Goal: Task Accomplishment & Management: Manage account settings

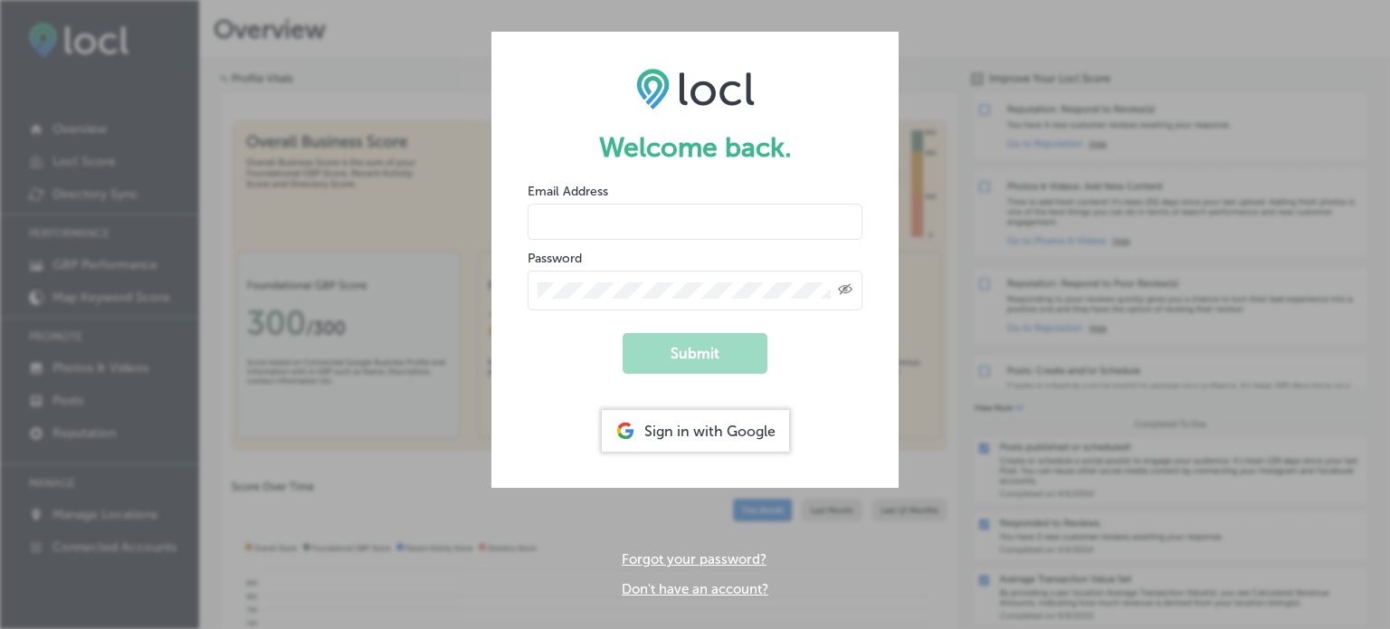
click at [629, 213] on input "email" at bounding box center [695, 222] width 335 height 36
type input "[EMAIL_ADDRESS][DOMAIN_NAME]"
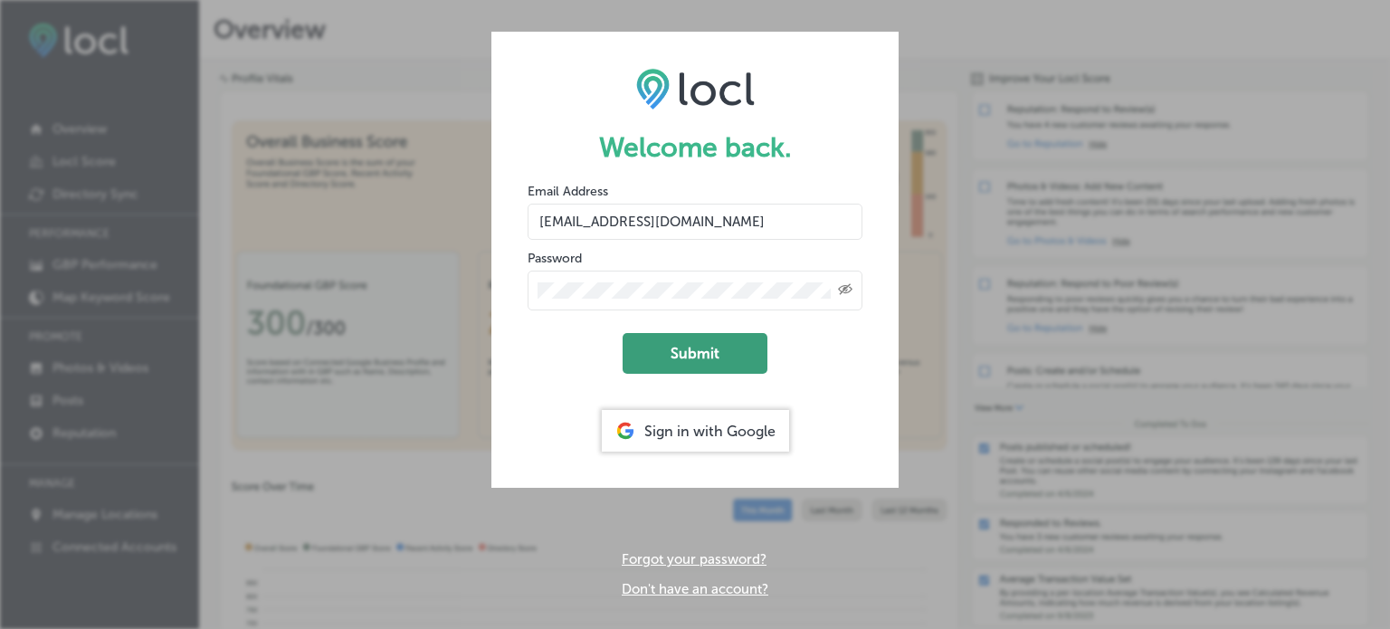
click at [670, 350] on button "Submit" at bounding box center [695, 353] width 145 height 41
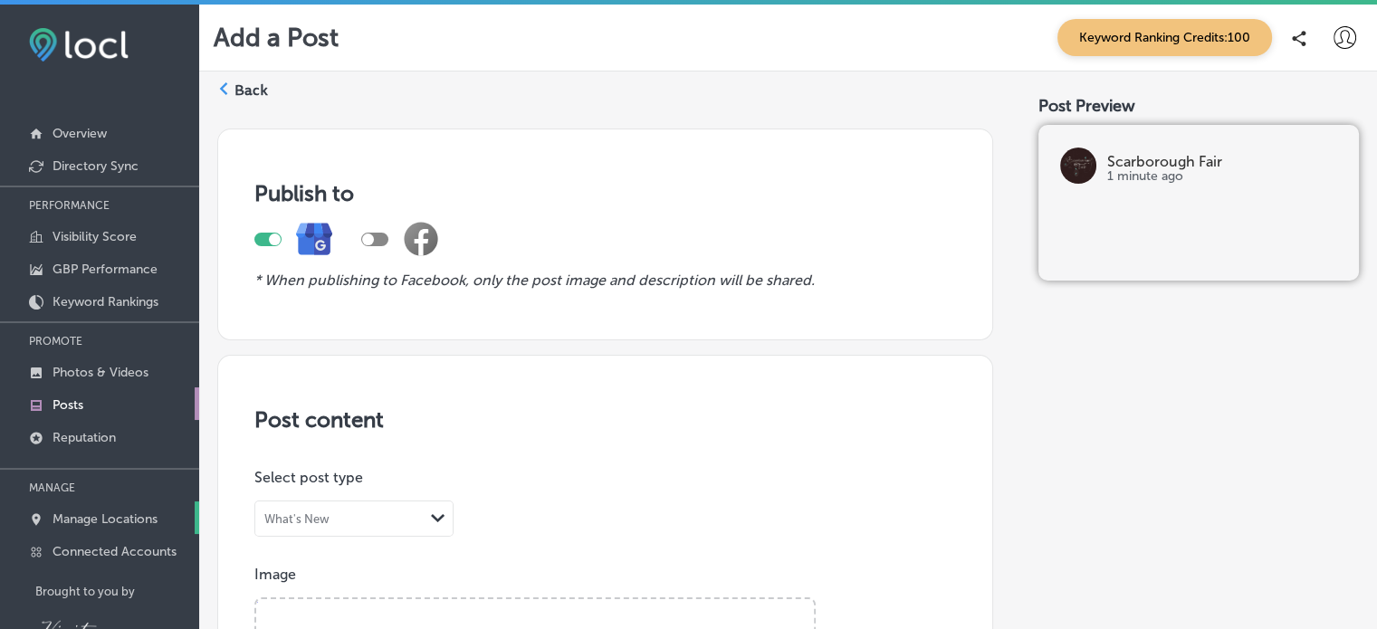
click at [97, 528] on link "Manage Locations" at bounding box center [99, 517] width 199 height 33
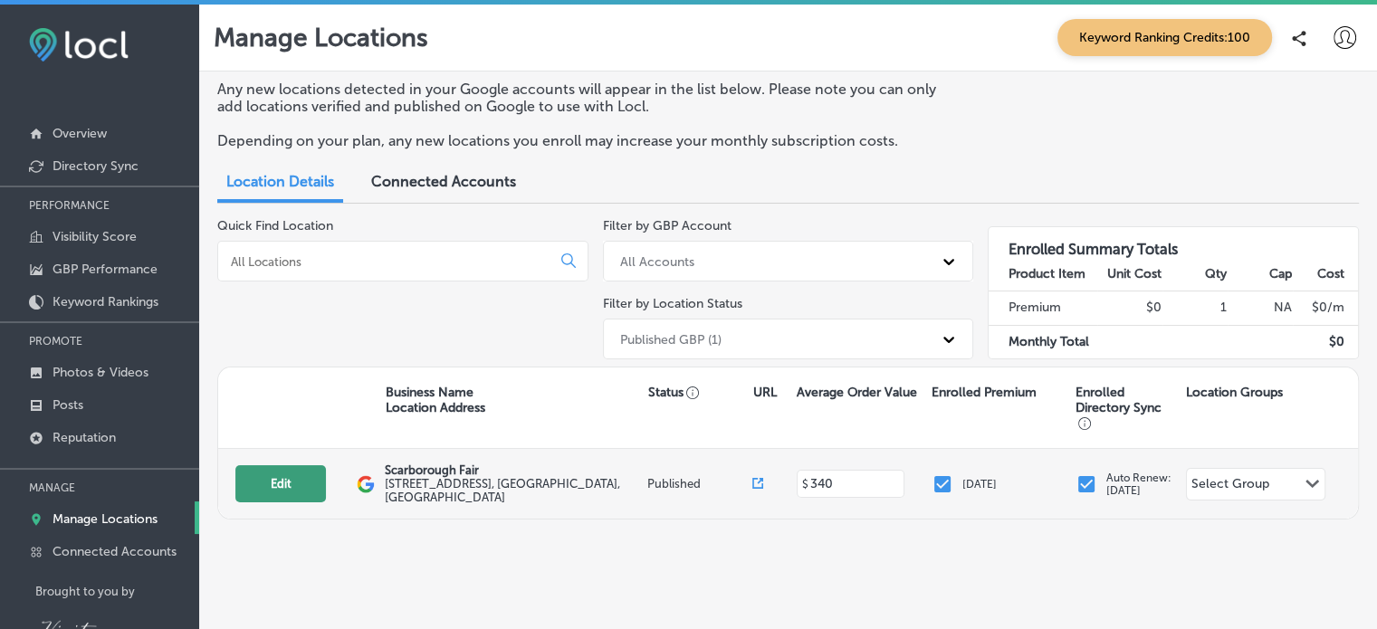
click at [264, 477] on button "Edit" at bounding box center [280, 483] width 91 height 37
select select "US"
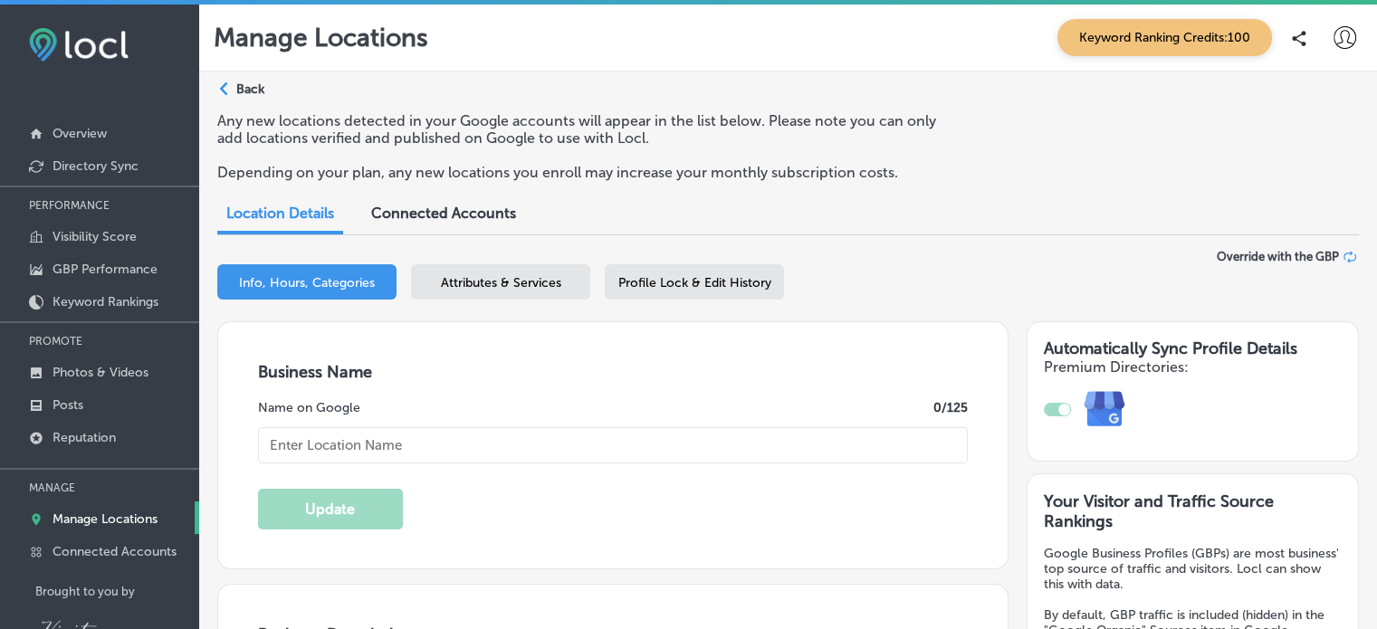
type input "Scarborough Fair"
type input "[STREET_ADDRESS]"
type input "[GEOGRAPHIC_DATA]"
type input "55108"
type input "US"
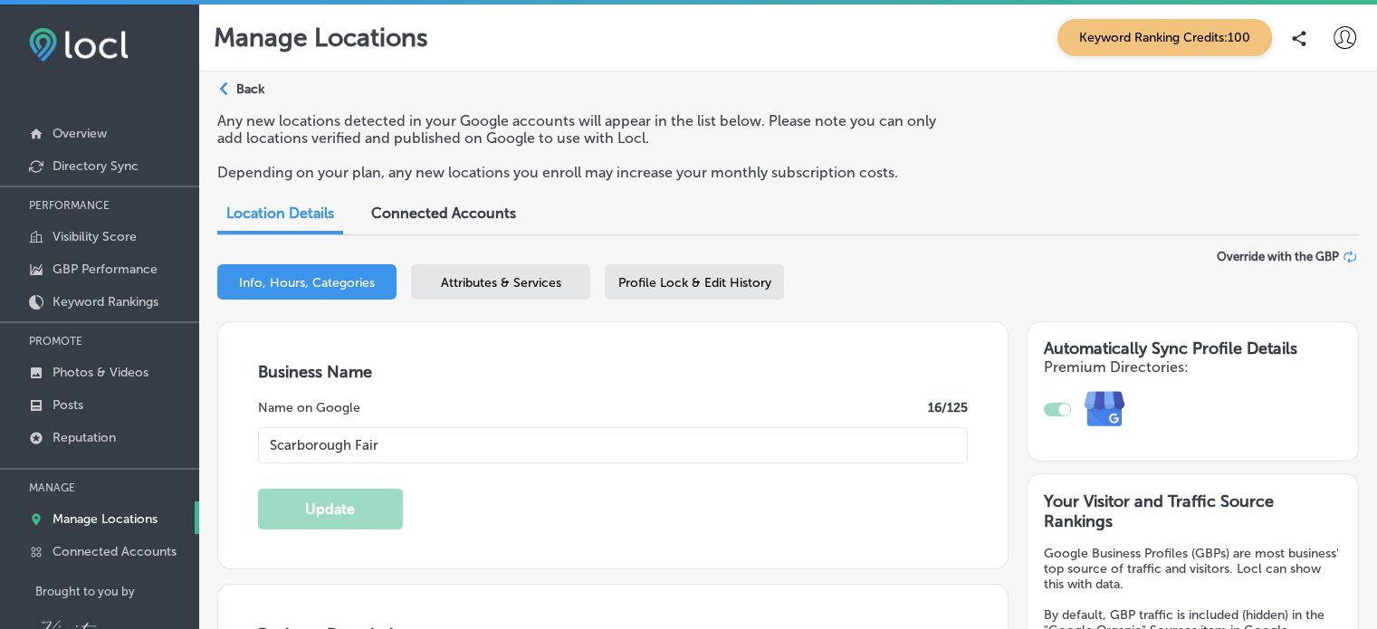
type input "[URL][DOMAIN_NAME]"
type input "340"
type textarea "Are you going to Scarborough Fair? A fashion studio and online shopping experie…"
type input "[PHONE_NUMBER]"
checkbox input "true"
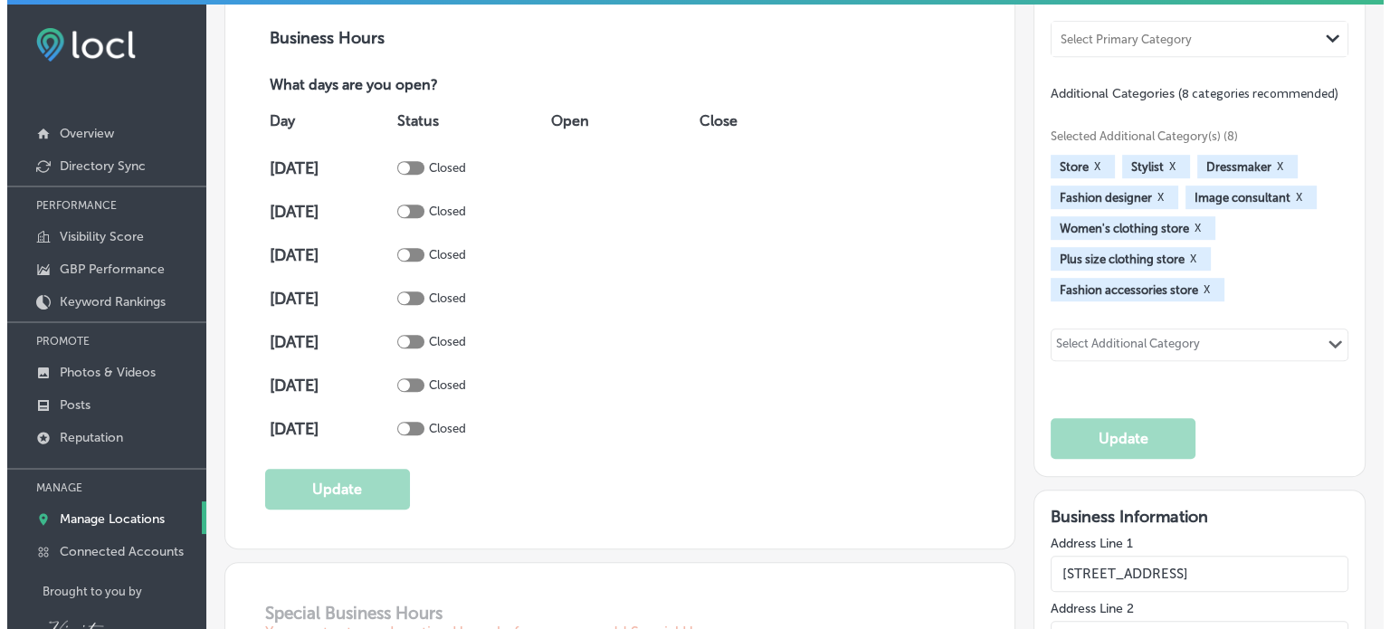
scroll to position [983, 0]
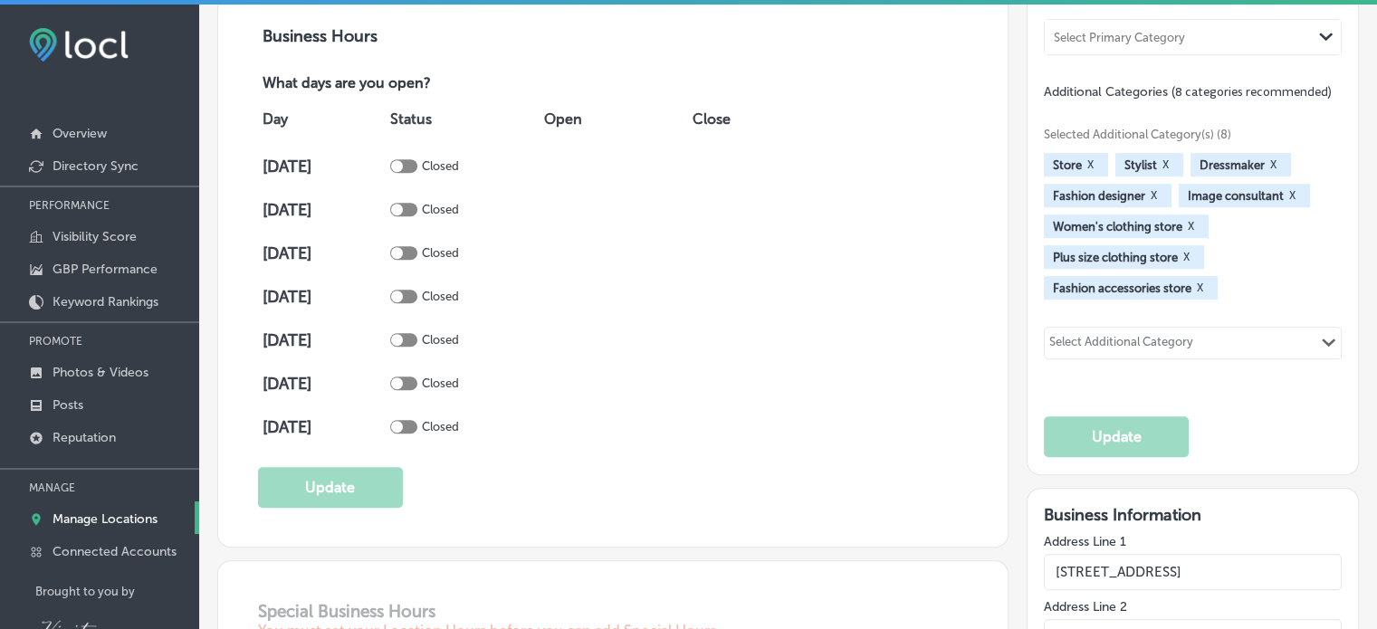
click at [417, 291] on div at bounding box center [403, 297] width 27 height 14
checkbox input "true"
click at [578, 291] on span "Add hours" at bounding box center [576, 297] width 64 height 16
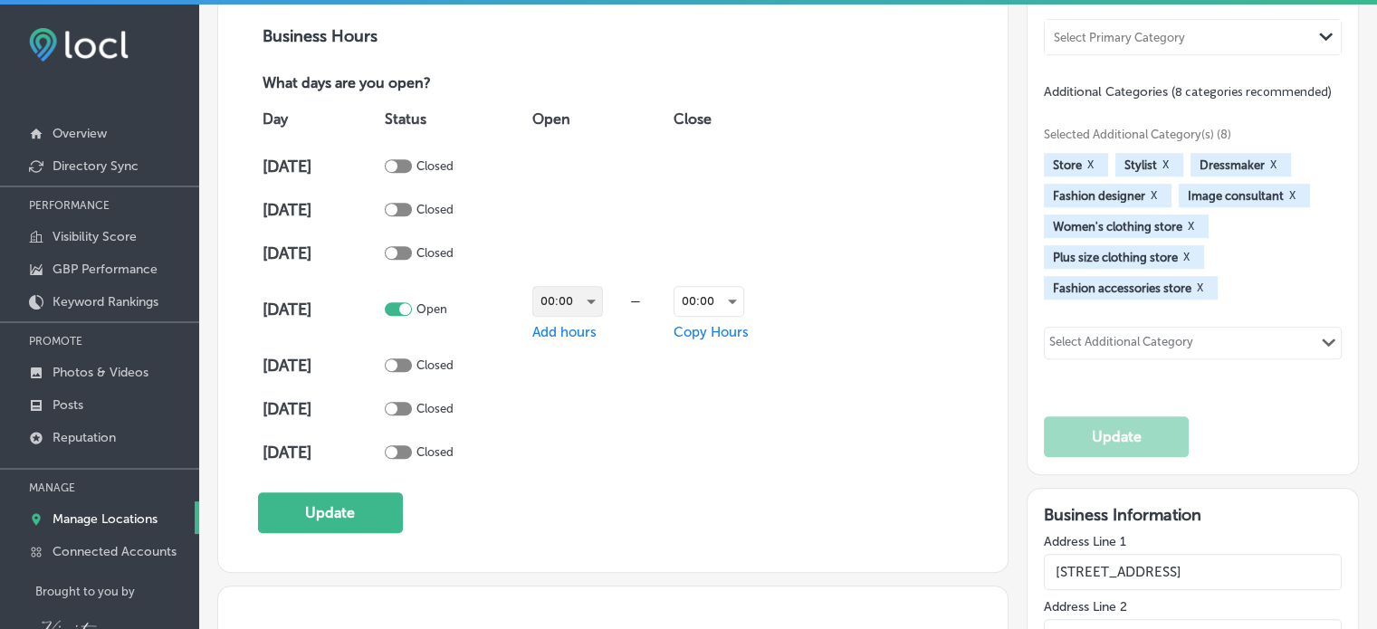
click at [578, 291] on div "00:00" at bounding box center [567, 301] width 69 height 29
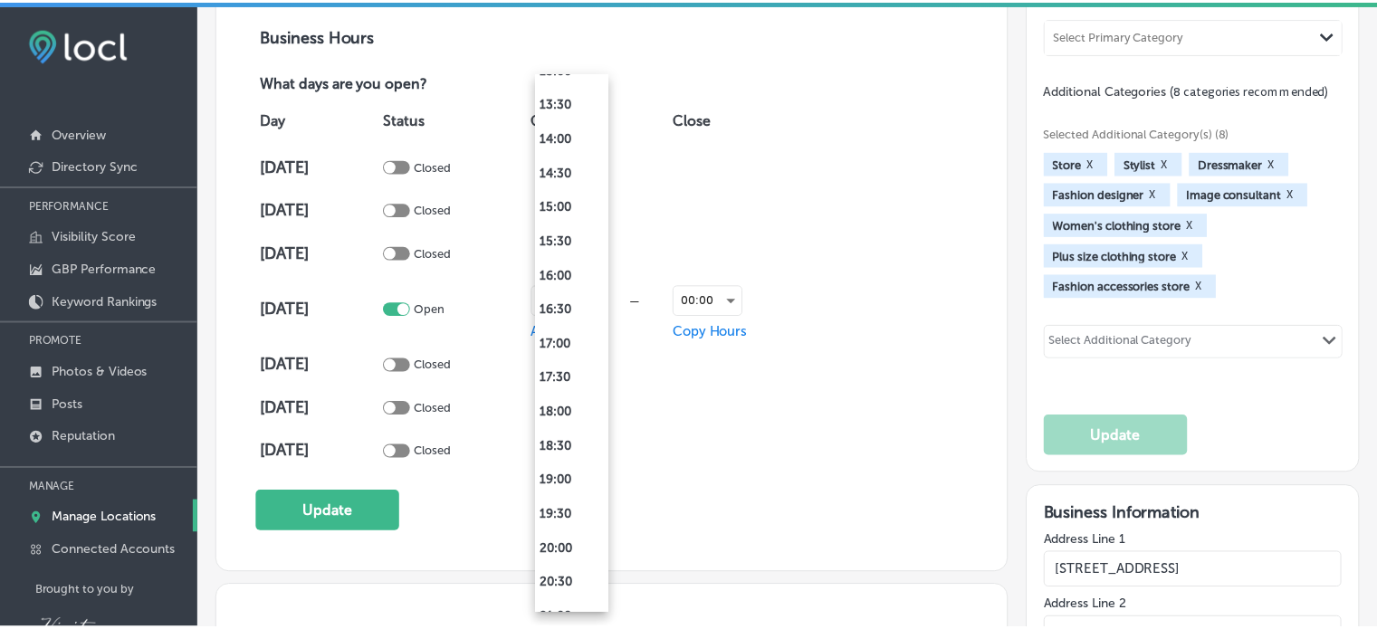
scroll to position [474, 0]
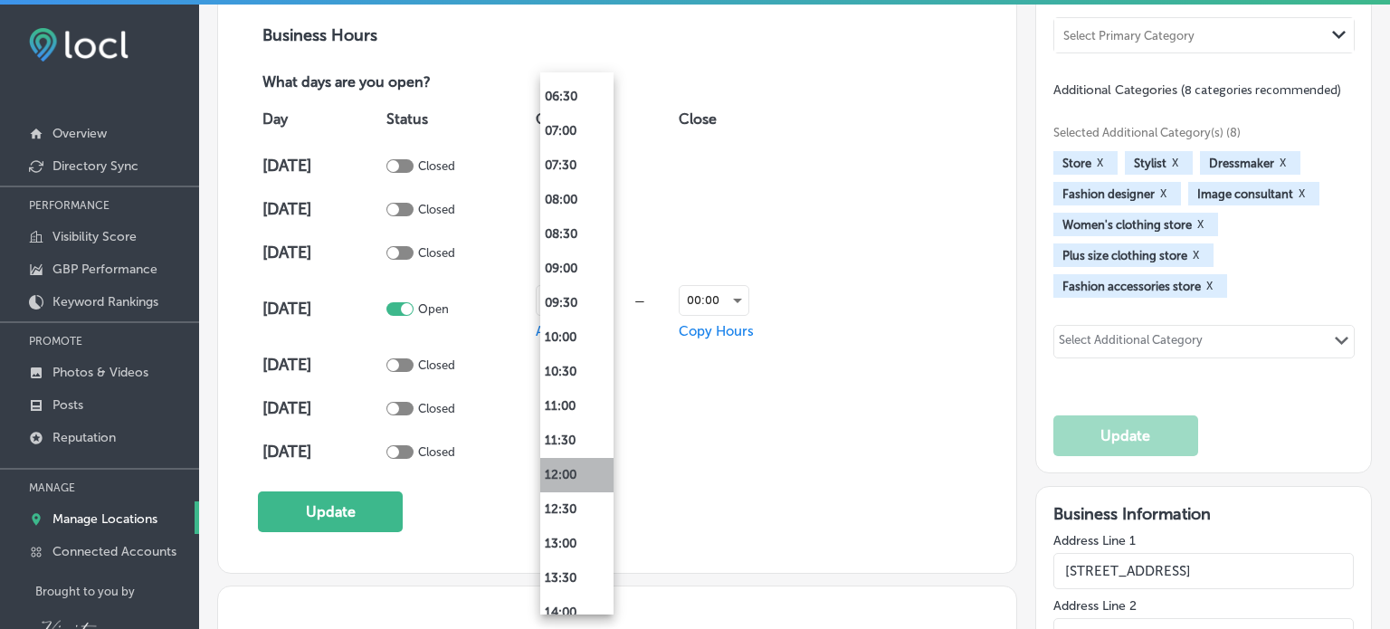
click at [556, 468] on li "12:00" at bounding box center [576, 475] width 73 height 34
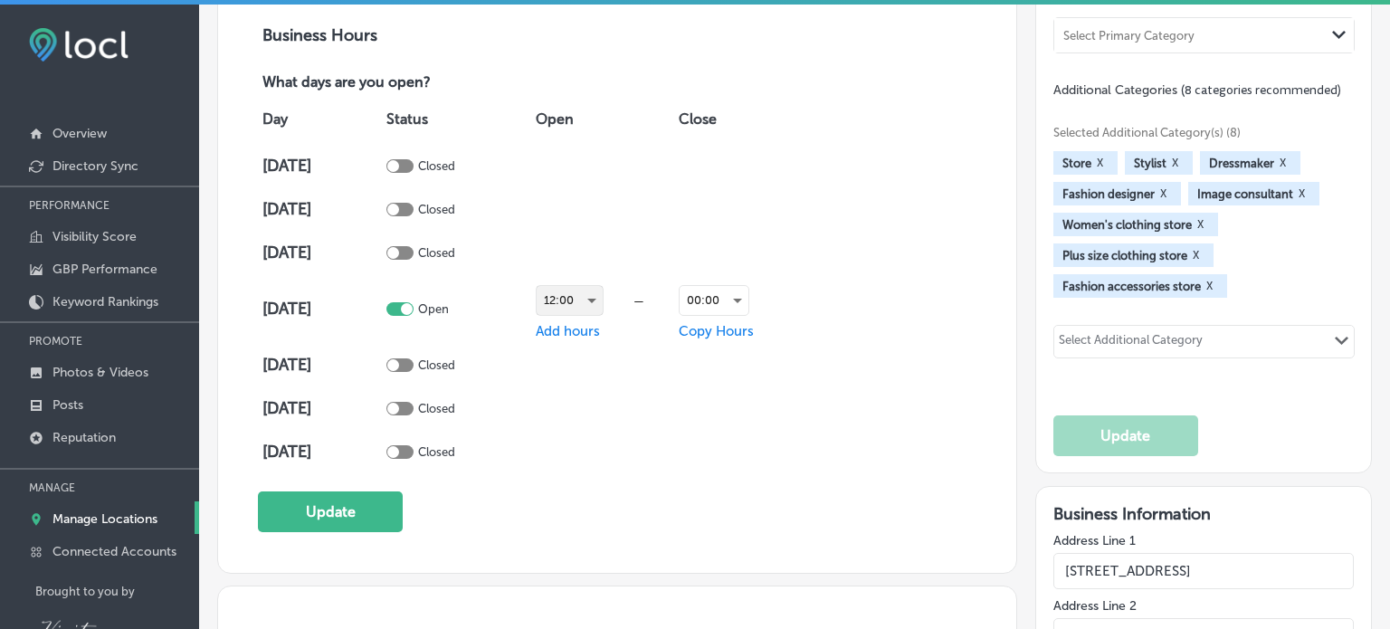
scroll to position [983, 0]
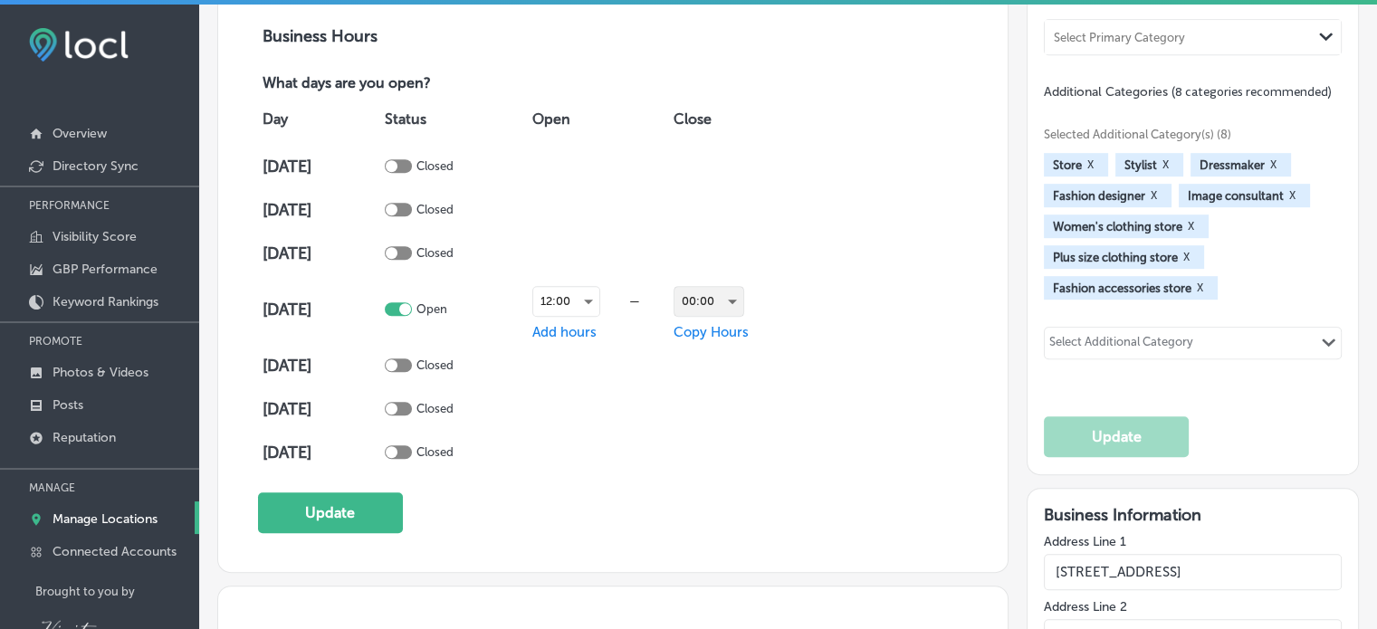
click at [692, 291] on div "00:00" at bounding box center [708, 301] width 69 height 29
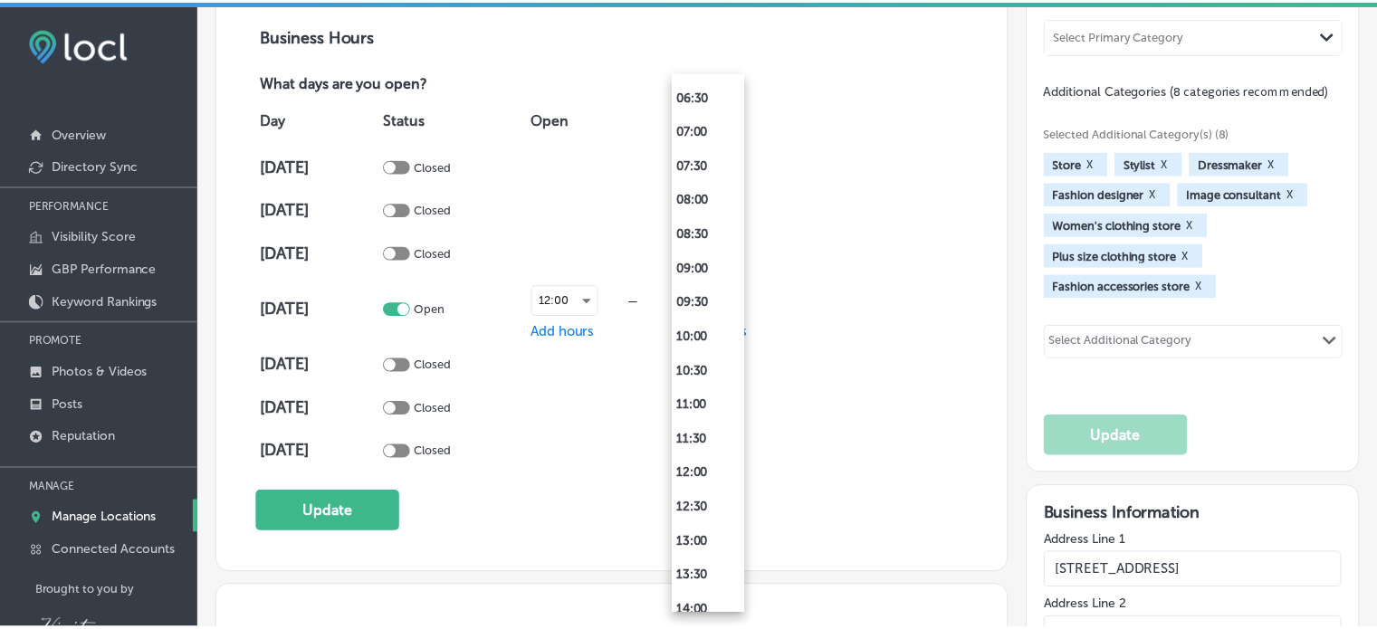
scroll to position [949, 0]
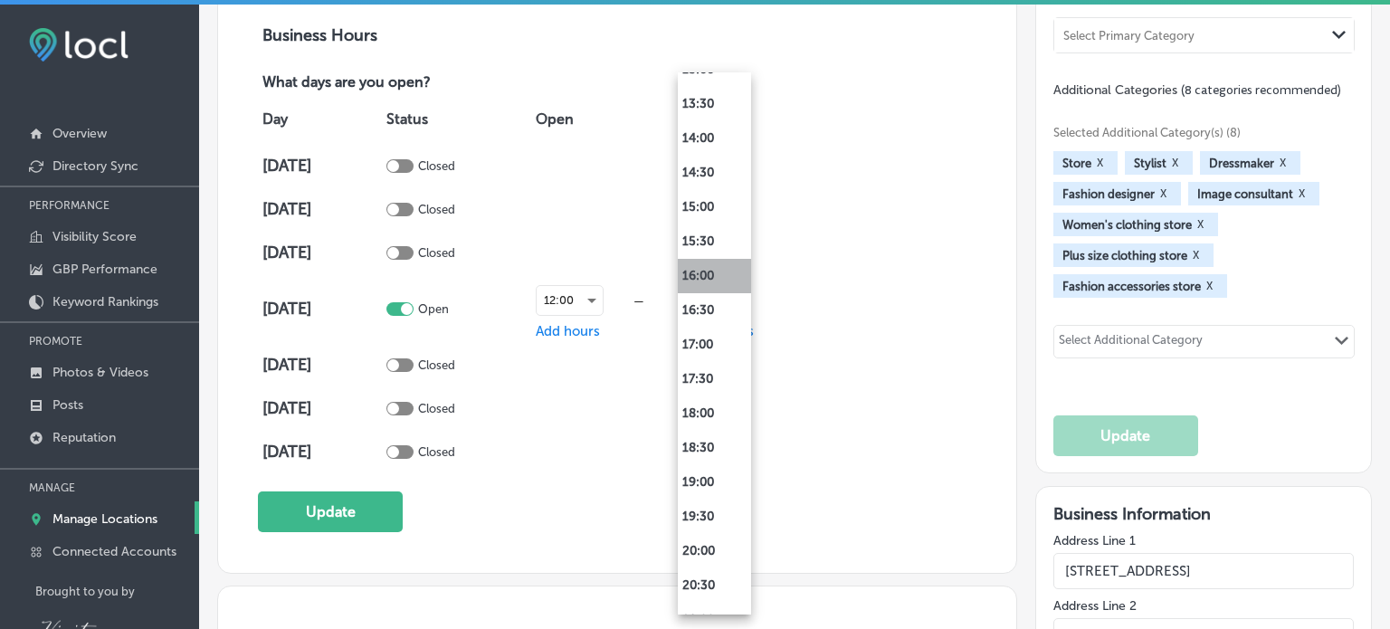
click at [711, 285] on li "16:00" at bounding box center [714, 276] width 73 height 34
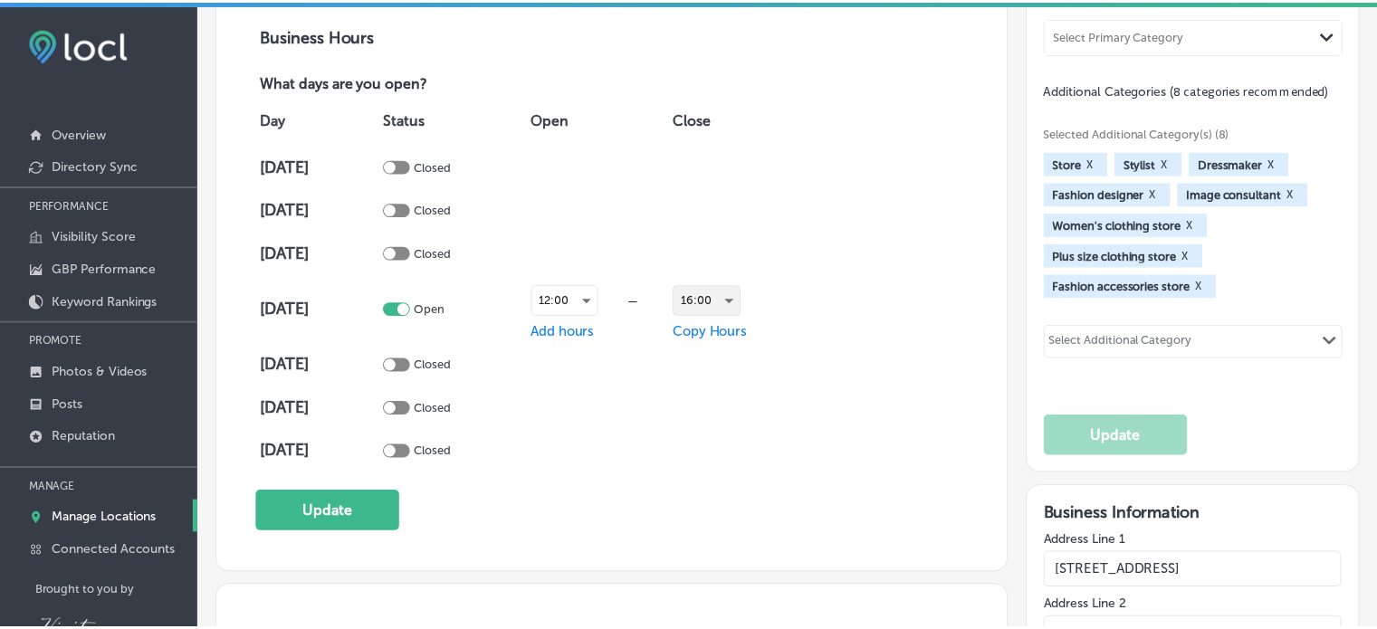
scroll to position [983, 0]
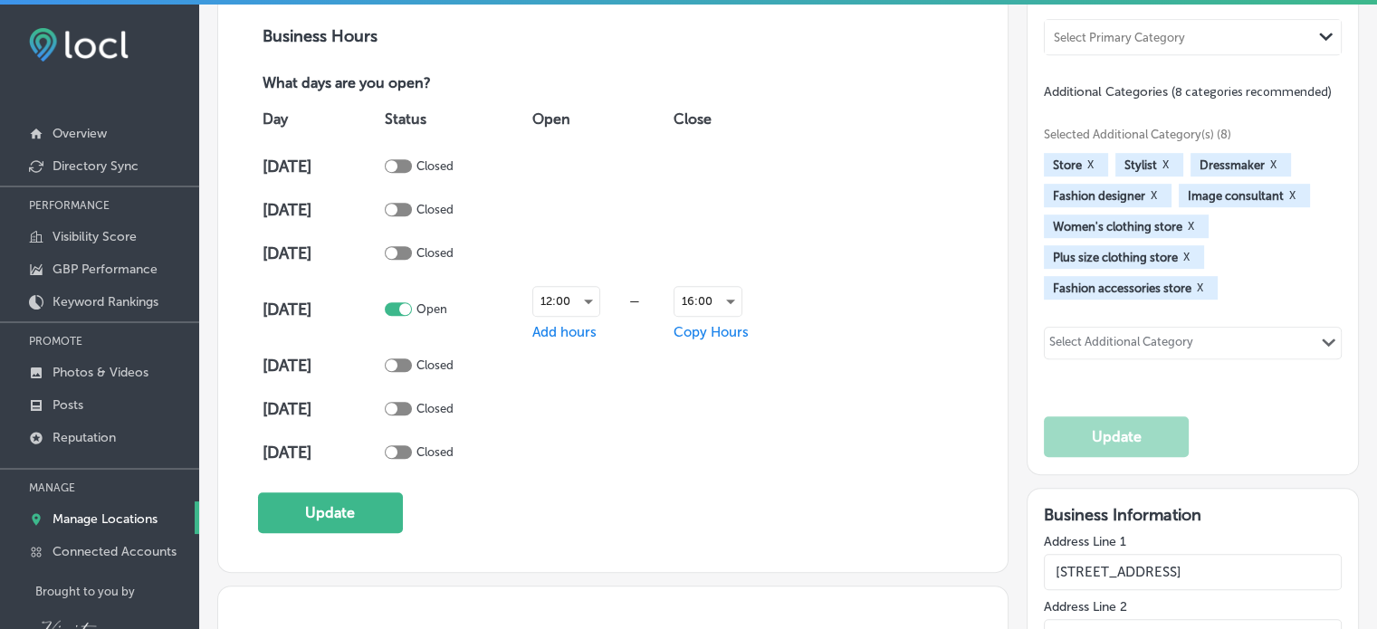
click at [714, 324] on span "Copy Hours" at bounding box center [710, 332] width 75 height 16
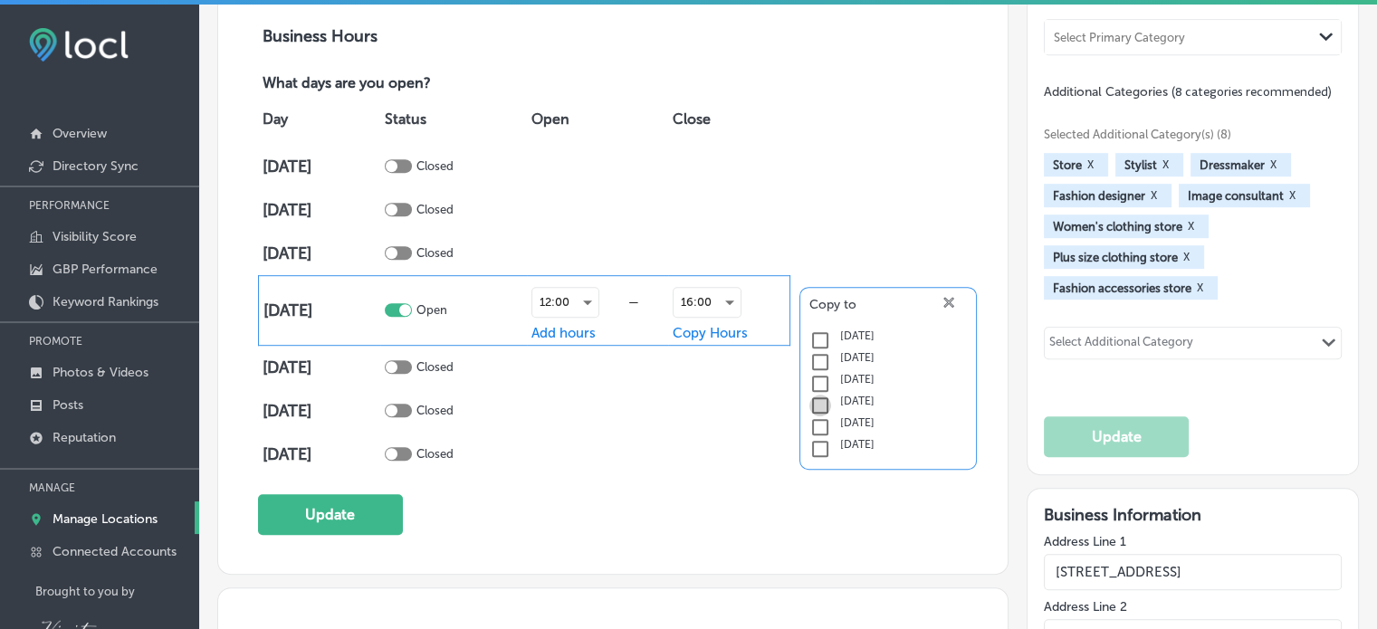
click at [812, 399] on input "checkbox" at bounding box center [820, 406] width 22 height 22
checkbox input "true"
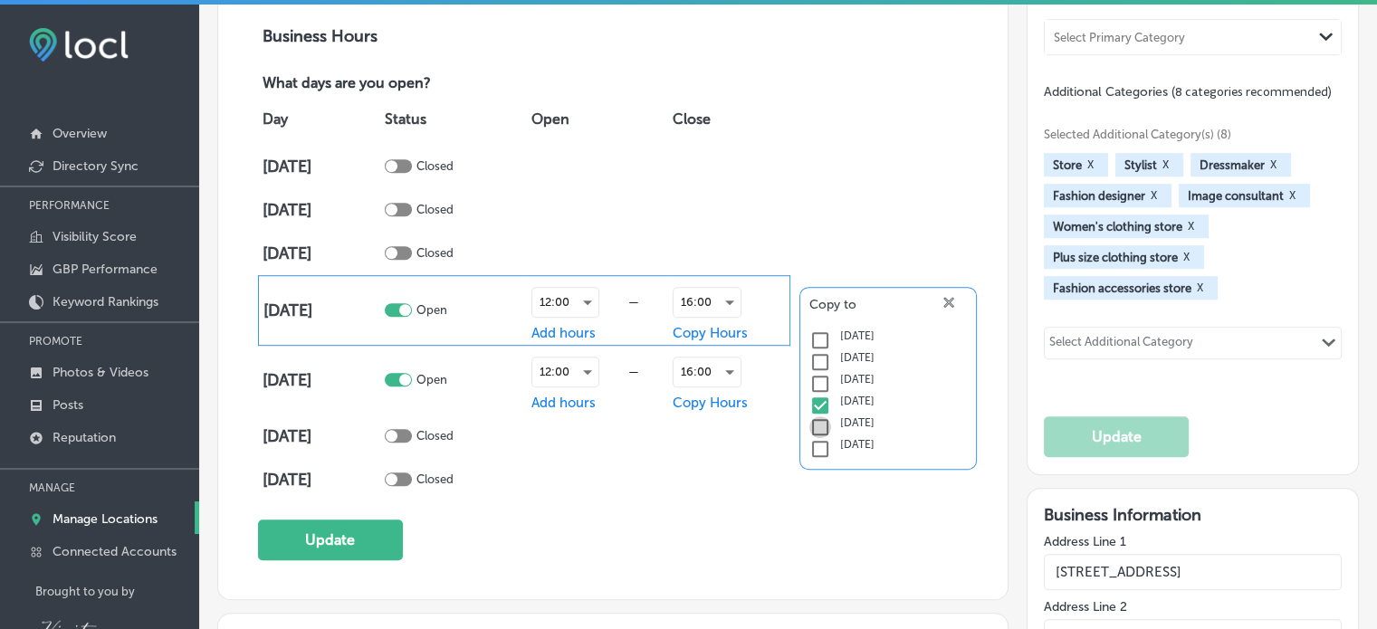
click at [816, 421] on input "checkbox" at bounding box center [820, 427] width 22 height 22
checkbox input "true"
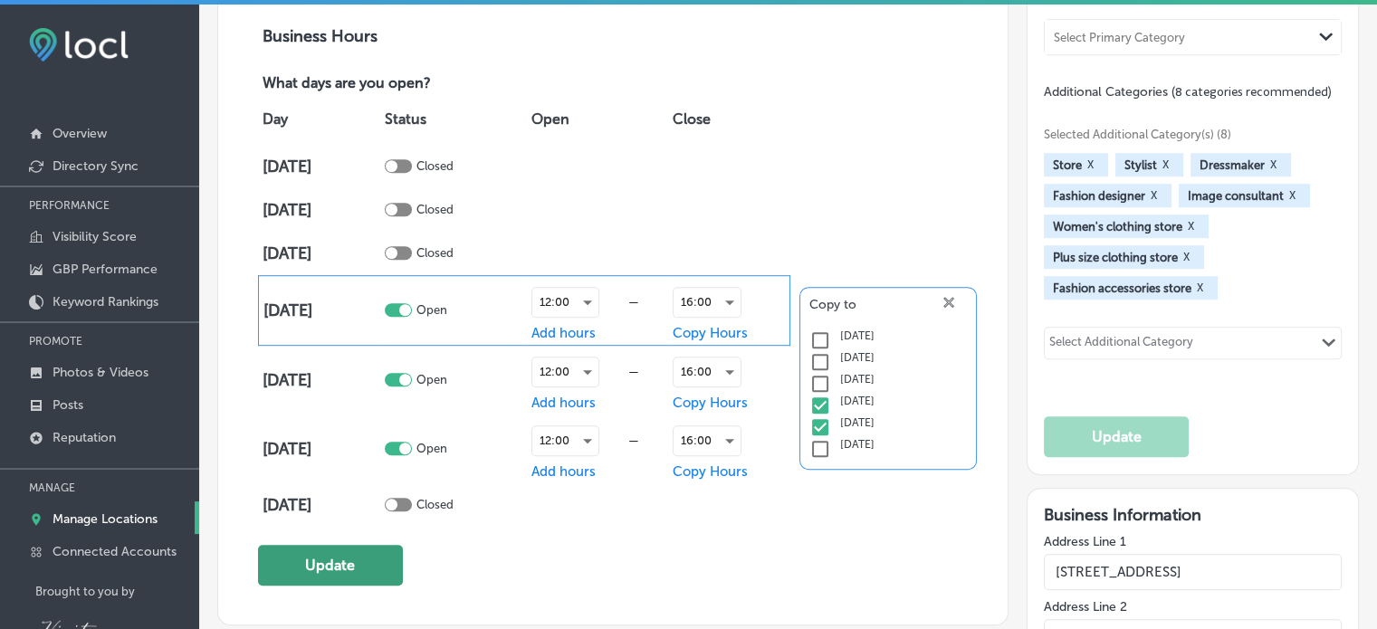
click at [366, 554] on button "Update" at bounding box center [330, 565] width 145 height 41
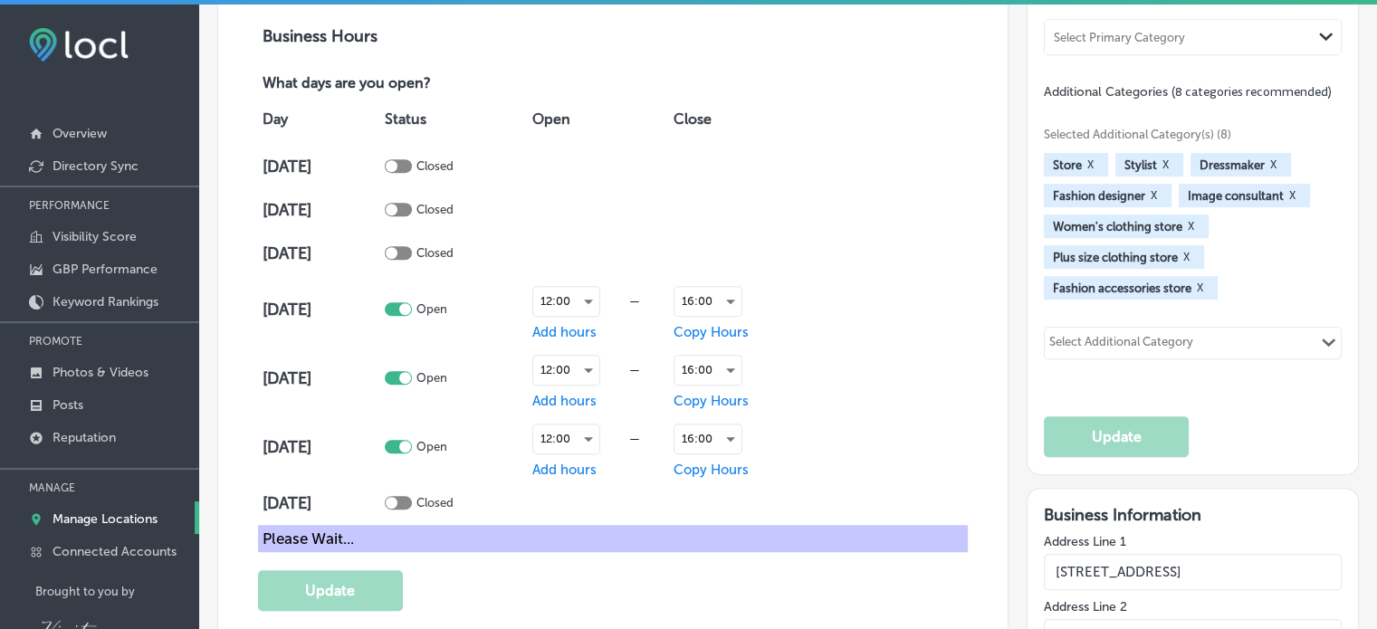
scroll to position [986, 0]
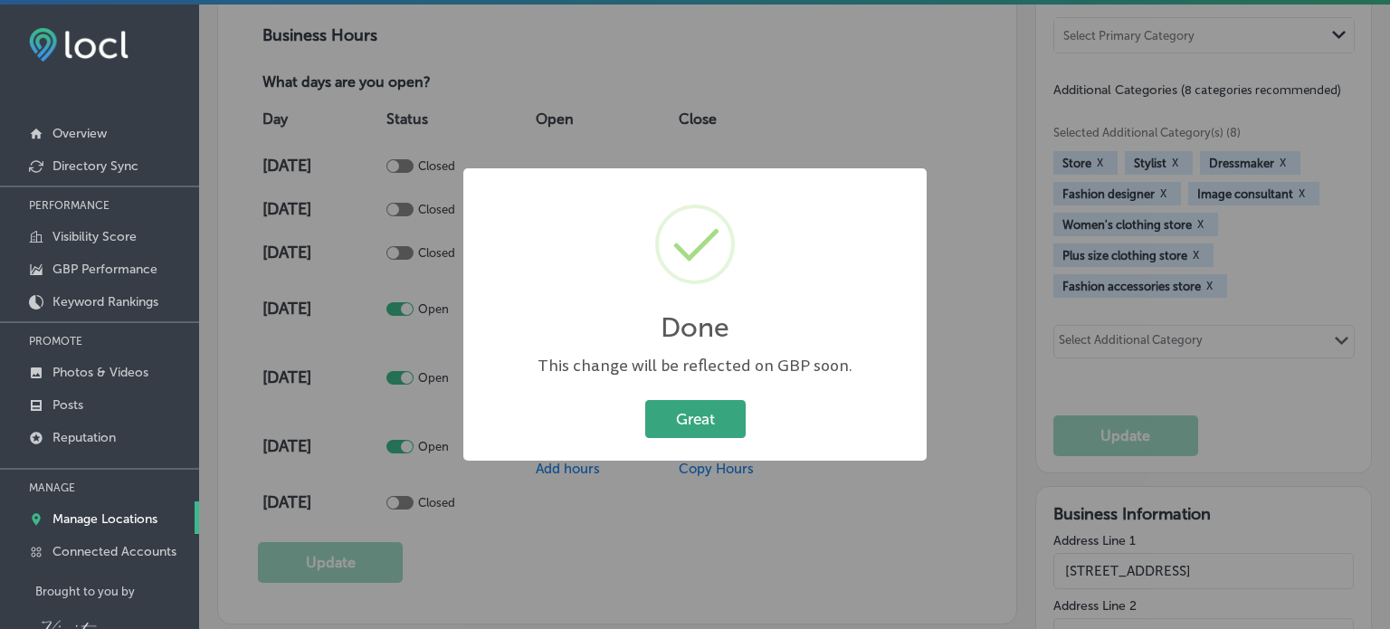
click at [721, 415] on button "Great" at bounding box center [695, 418] width 100 height 37
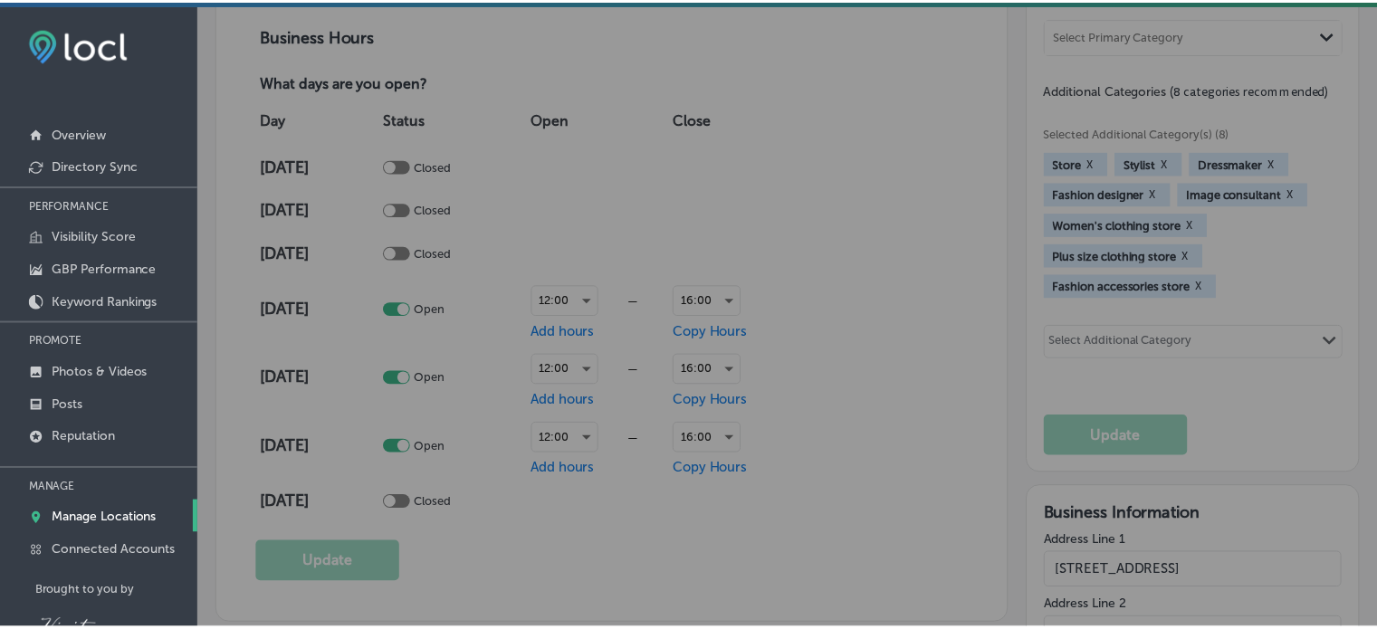
scroll to position [983, 0]
